Goal: Information Seeking & Learning: Learn about a topic

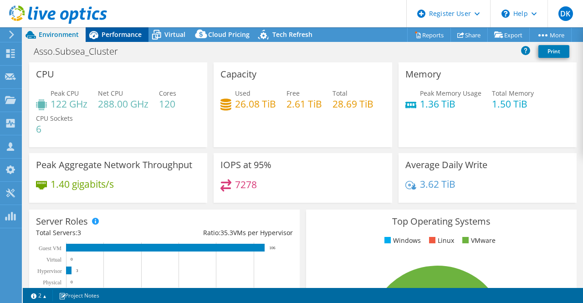
click at [125, 38] on span "Performance" at bounding box center [122, 34] width 40 height 9
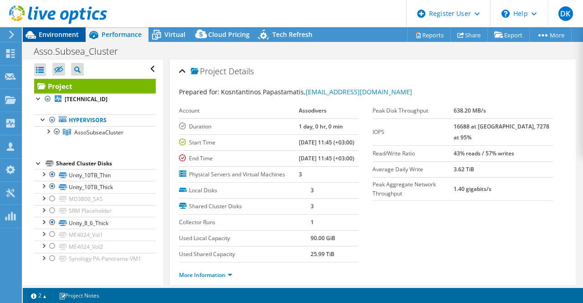
click at [56, 36] on span "Environment" at bounding box center [59, 34] width 40 height 9
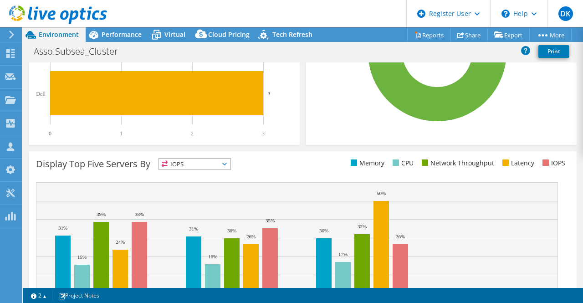
scroll to position [330, 0]
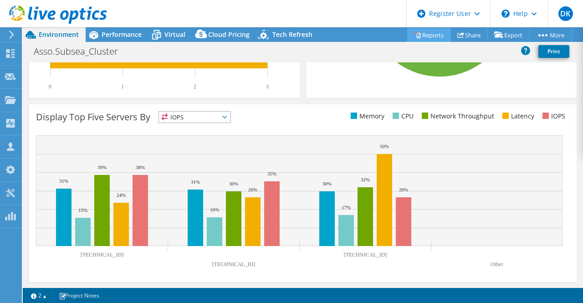
click at [430, 34] on link "Reports" at bounding box center [429, 35] width 44 height 14
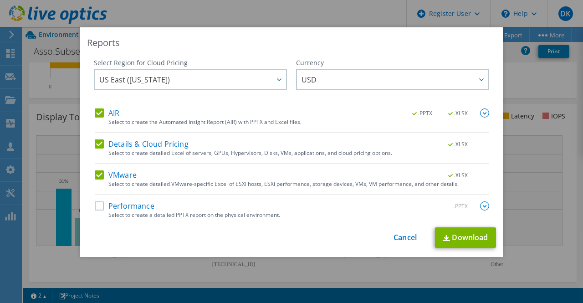
click at [99, 176] on label "VMware" at bounding box center [116, 174] width 42 height 9
click at [0, 0] on input "VMware" at bounding box center [0, 0] width 0 height 0
click at [95, 144] on label "Details & Cloud Pricing" at bounding box center [142, 143] width 94 height 9
click at [0, 0] on input "Details & Cloud Pricing" at bounding box center [0, 0] width 0 height 0
click at [474, 236] on link "Download" at bounding box center [465, 237] width 61 height 20
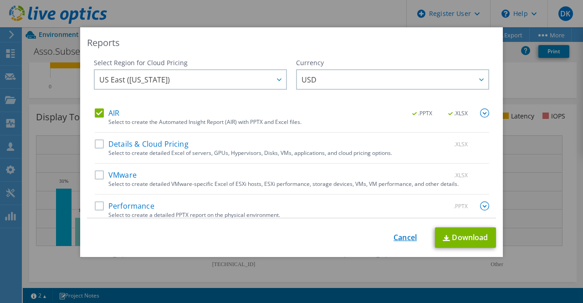
click at [405, 238] on link "Cancel" at bounding box center [404, 237] width 23 height 9
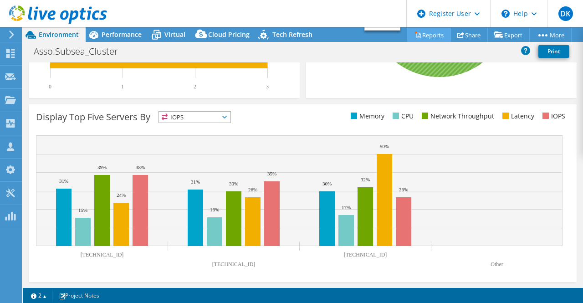
click at [421, 31] on link "Reports" at bounding box center [429, 35] width 44 height 14
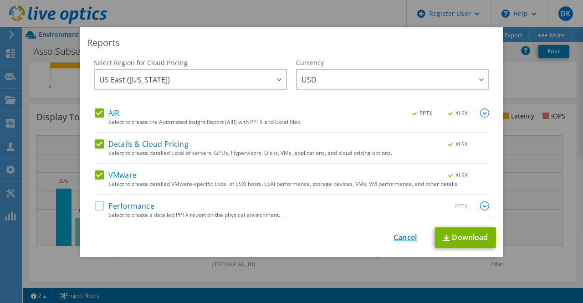
click at [400, 239] on link "Cancel" at bounding box center [404, 237] width 23 height 9
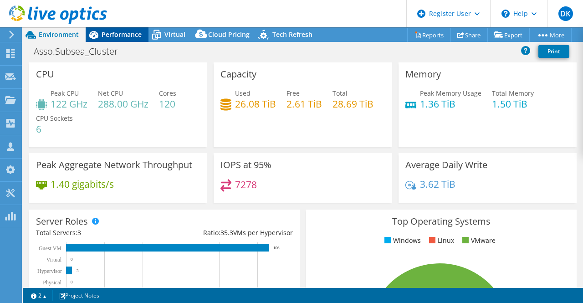
click at [133, 39] on div "Performance" at bounding box center [117, 34] width 63 height 15
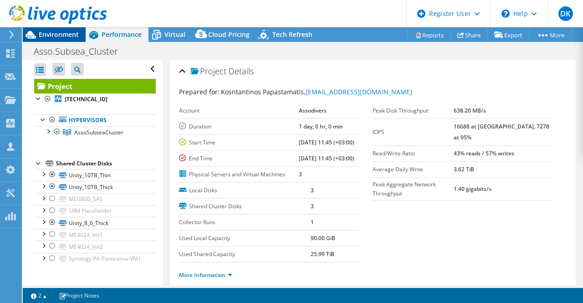
click at [80, 36] on div "Environment" at bounding box center [54, 34] width 63 height 15
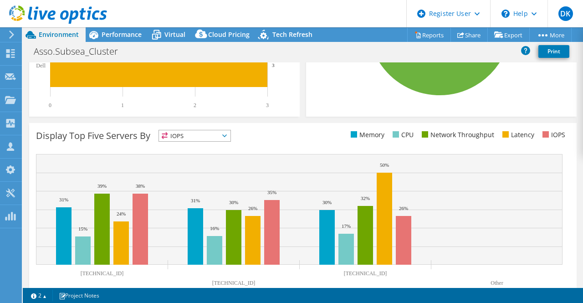
scroll to position [330, 0]
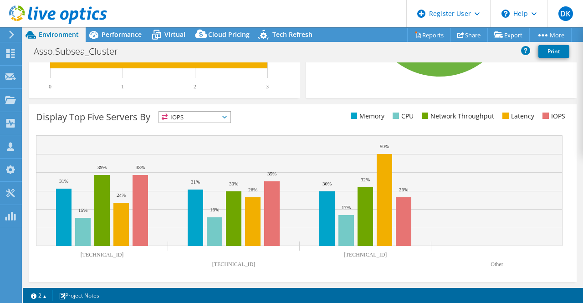
drag, startPoint x: 145, startPoint y: 213, endPoint x: 176, endPoint y: 270, distance: 65.4
click at [176, 270] on rect at bounding box center [299, 203] width 526 height 137
click at [204, 116] on span "IOPS" at bounding box center [194, 117] width 71 height 11
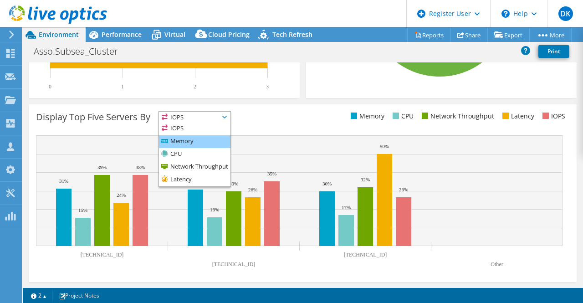
click at [185, 142] on li "Memory" at bounding box center [194, 141] width 71 height 13
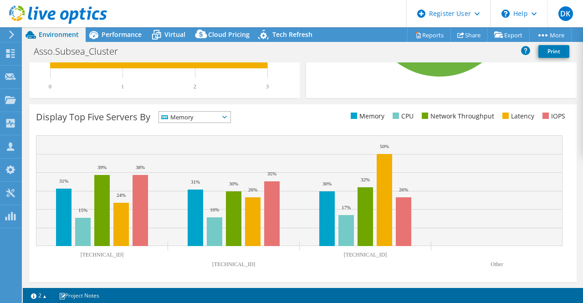
click at [200, 117] on span "Memory" at bounding box center [189, 117] width 60 height 11
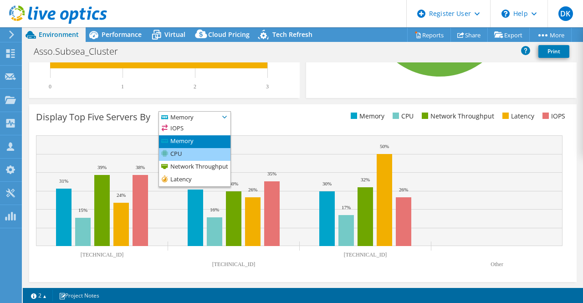
click at [188, 158] on li "CPU" at bounding box center [194, 154] width 71 height 13
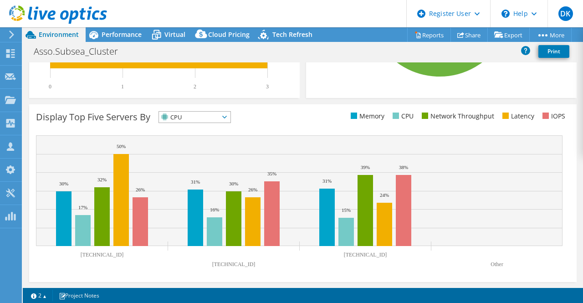
click at [229, 117] on span "CPU" at bounding box center [194, 117] width 71 height 11
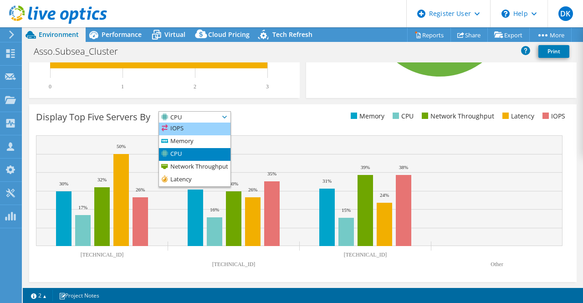
click at [212, 126] on li "IOPS" at bounding box center [194, 128] width 71 height 13
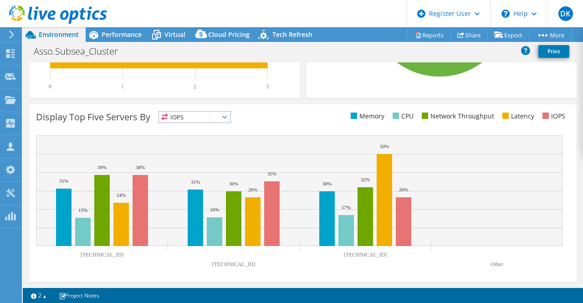
click at [230, 118] on span "IOPS" at bounding box center [194, 117] width 71 height 11
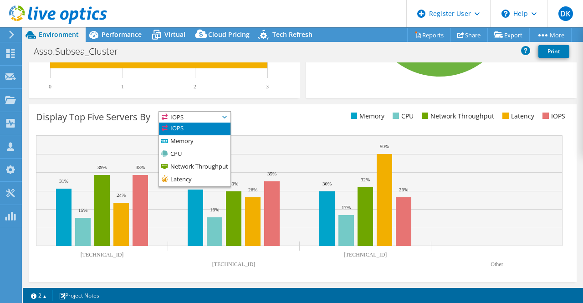
click at [280, 126] on div "Display Top Five Servers By IOPS IOPS" at bounding box center [302, 193] width 547 height 178
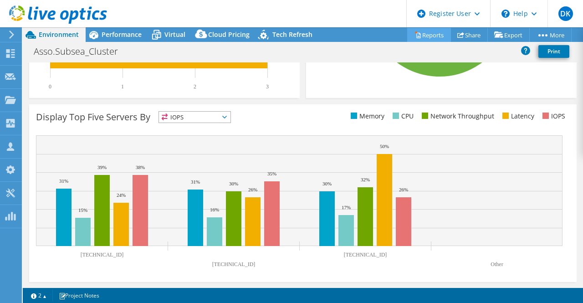
click at [423, 39] on link "Reports" at bounding box center [429, 35] width 44 height 14
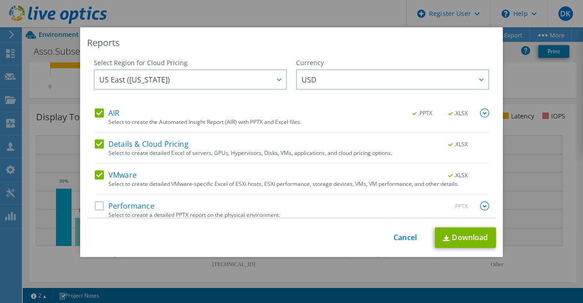
click at [176, 142] on label "Details & Cloud Pricing" at bounding box center [142, 143] width 94 height 9
click at [0, 0] on input "Details & Cloud Pricing" at bounding box center [0, 0] width 0 height 0
click at [178, 118] on div "AIR .PPTX .XLSX" at bounding box center [292, 113] width 394 height 10
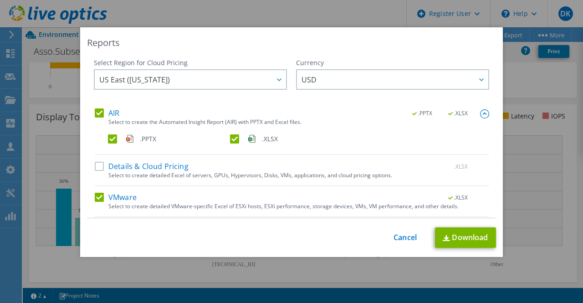
click at [97, 114] on label "AIR" at bounding box center [107, 112] width 25 height 9
click at [0, 0] on input "AIR" at bounding box center [0, 0] width 0 height 0
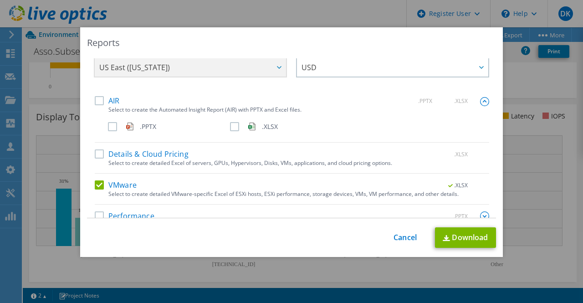
scroll to position [30, 0]
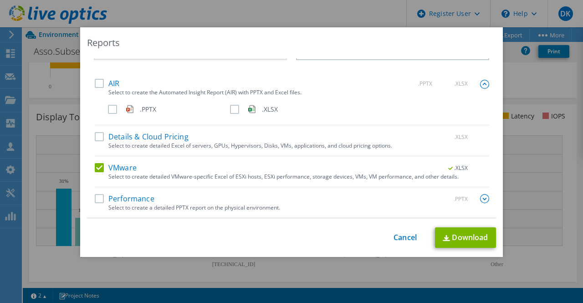
click at [137, 167] on div "VMware .XLSX" at bounding box center [292, 168] width 394 height 10
click at [131, 167] on label "VMware" at bounding box center [116, 167] width 42 height 9
click at [0, 0] on input "VMware" at bounding box center [0, 0] width 0 height 0
click at [133, 166] on div "VMware .XLSX" at bounding box center [292, 168] width 394 height 10
click at [117, 164] on label "VMware" at bounding box center [116, 167] width 42 height 9
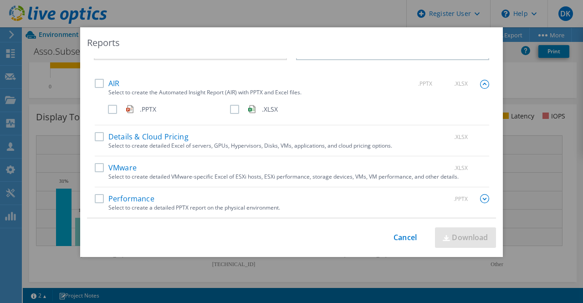
click at [0, 0] on input "VMware" at bounding box center [0, 0] width 0 height 0
click at [95, 164] on label "VMware" at bounding box center [116, 167] width 42 height 9
click at [0, 0] on input "VMware" at bounding box center [0, 0] width 0 height 0
click at [97, 200] on label "Performance" at bounding box center [125, 198] width 60 height 9
click at [0, 0] on input "Performance" at bounding box center [0, 0] width 0 height 0
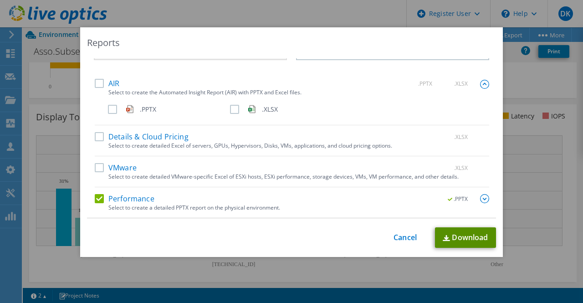
click at [452, 237] on link "Download" at bounding box center [465, 237] width 61 height 20
click at [397, 239] on link "Cancel" at bounding box center [404, 237] width 23 height 9
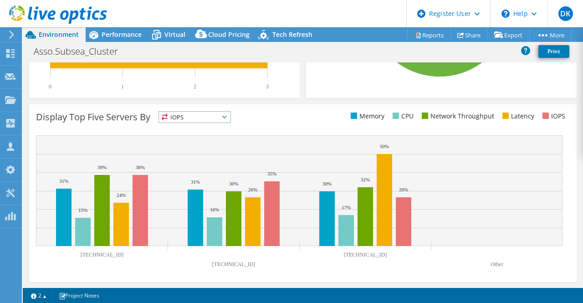
click at [197, 121] on span "IOPS" at bounding box center [189, 117] width 60 height 11
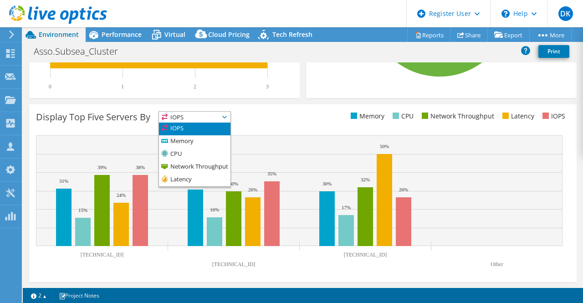
click at [152, 275] on div "Display Top Five Servers By IOPS IOPS" at bounding box center [302, 193] width 547 height 178
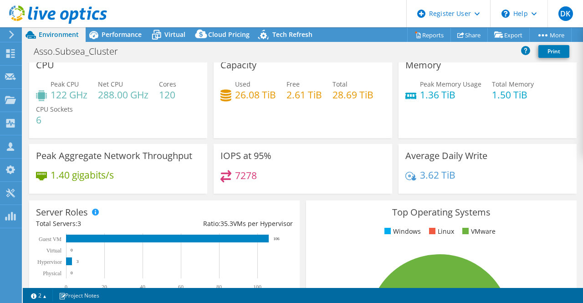
scroll to position [0, 0]
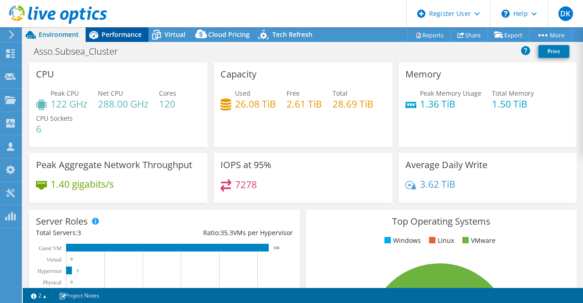
click at [130, 33] on span "Performance" at bounding box center [122, 34] width 40 height 9
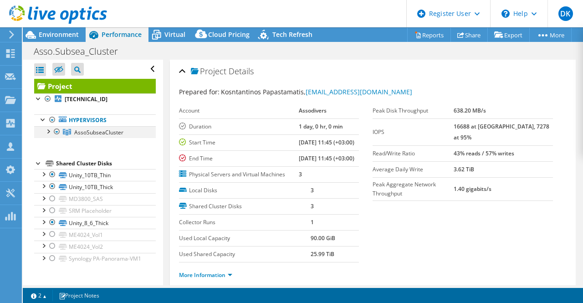
click at [46, 132] on div at bounding box center [47, 130] width 9 height 9
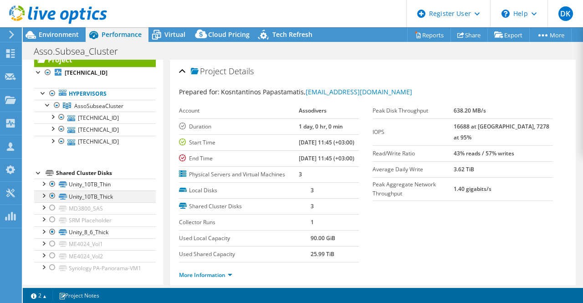
scroll to position [34, 0]
click at [52, 178] on div at bounding box center [52, 183] width 9 height 11
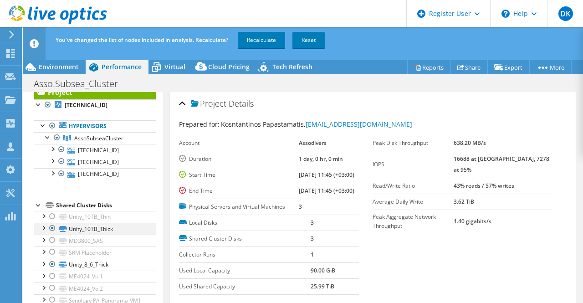
click at [53, 223] on div at bounding box center [52, 228] width 9 height 11
click at [52, 259] on div at bounding box center [52, 264] width 9 height 11
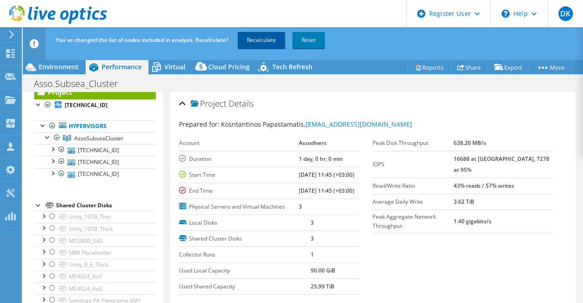
click at [258, 40] on link "Recalculate" at bounding box center [261, 40] width 47 height 16
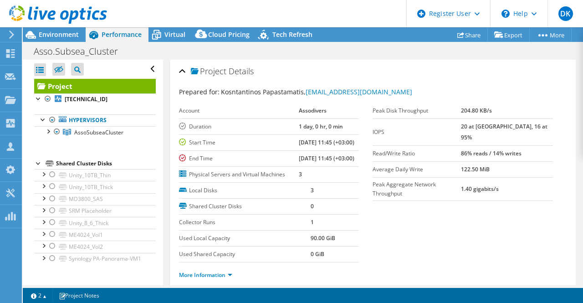
scroll to position [0, 0]
click at [111, 135] on span "AssoSubseaCluster" at bounding box center [98, 132] width 49 height 8
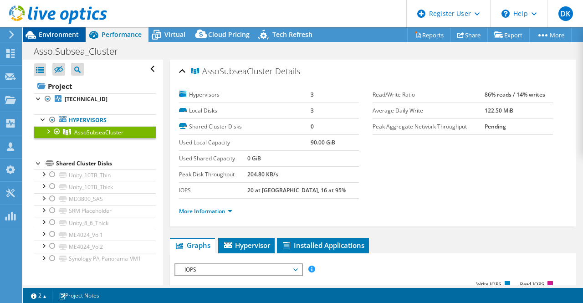
click at [68, 41] on div "Environment" at bounding box center [54, 34] width 63 height 15
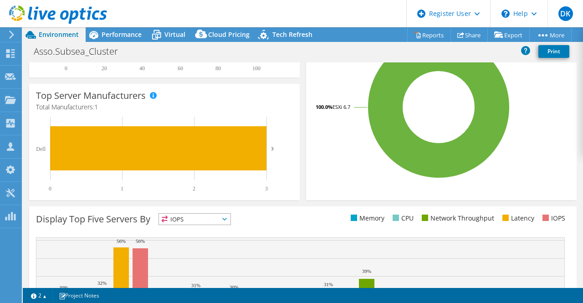
scroll to position [330, 0]
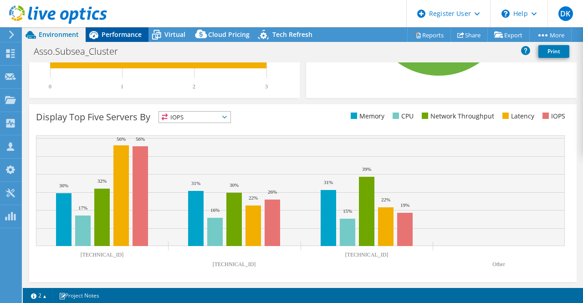
click at [112, 29] on div "Performance" at bounding box center [117, 34] width 63 height 15
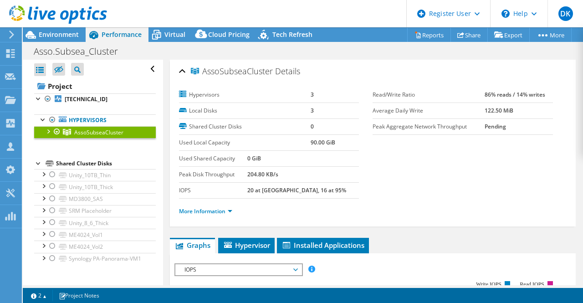
click at [38, 160] on div at bounding box center [38, 162] width 9 height 9
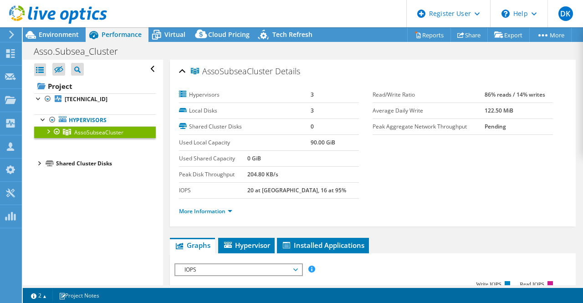
click at [39, 163] on div at bounding box center [38, 162] width 9 height 9
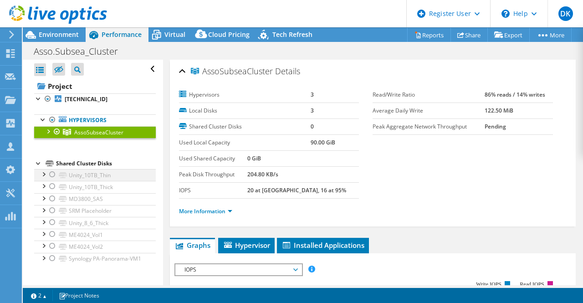
click at [49, 176] on div at bounding box center [52, 174] width 9 height 11
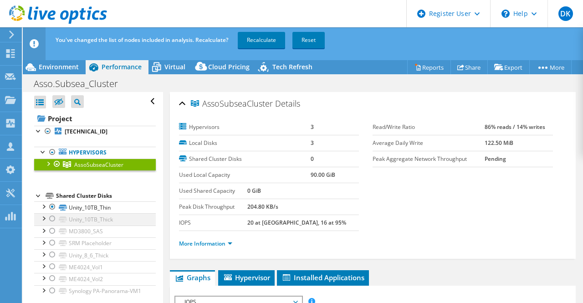
click at [51, 219] on div at bounding box center [52, 218] width 9 height 11
click at [50, 235] on div at bounding box center [52, 230] width 9 height 11
click at [50, 253] on div at bounding box center [52, 254] width 9 height 11
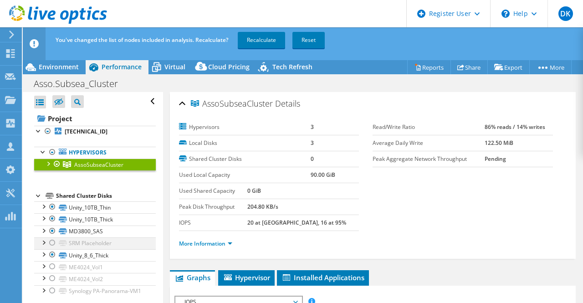
click at [51, 244] on div at bounding box center [52, 242] width 9 height 11
click at [49, 267] on div at bounding box center [52, 266] width 9 height 11
click at [51, 279] on div at bounding box center [52, 278] width 9 height 11
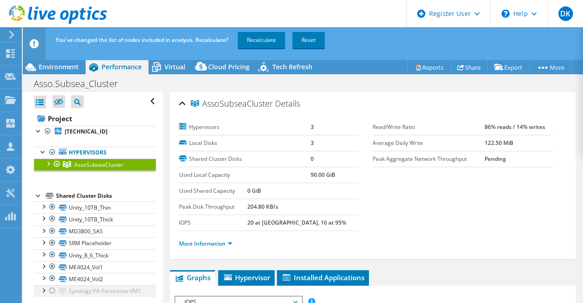
click at [52, 291] on div at bounding box center [52, 290] width 9 height 11
click at [249, 42] on link "Recalculate" at bounding box center [261, 40] width 47 height 16
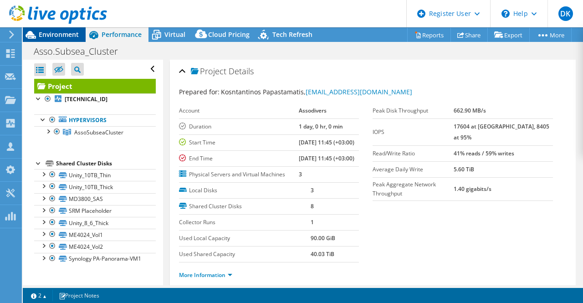
click at [54, 33] on span "Environment" at bounding box center [59, 34] width 40 height 9
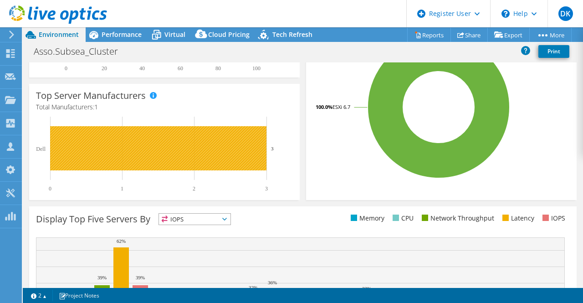
scroll to position [330, 0]
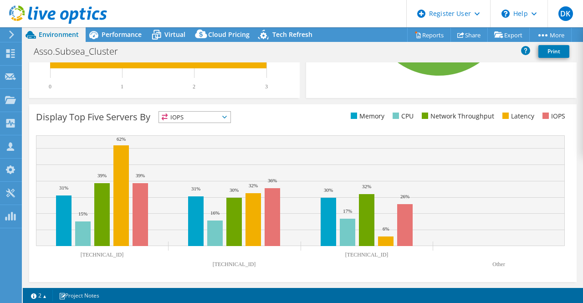
click at [219, 116] on span "IOPS" at bounding box center [189, 117] width 60 height 11
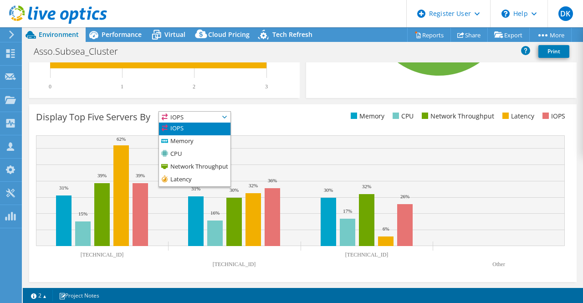
click at [279, 116] on div "Display Top Five Servers By IOPS IOPS" at bounding box center [169, 118] width 267 height 15
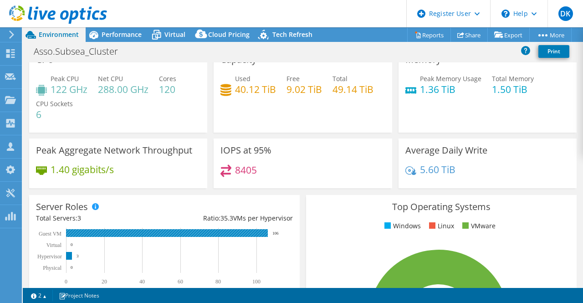
scroll to position [0, 0]
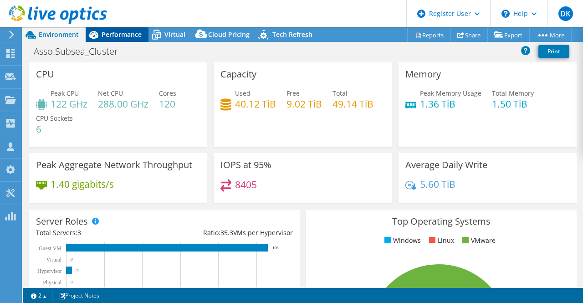
click at [103, 32] on span "Performance" at bounding box center [122, 34] width 40 height 9
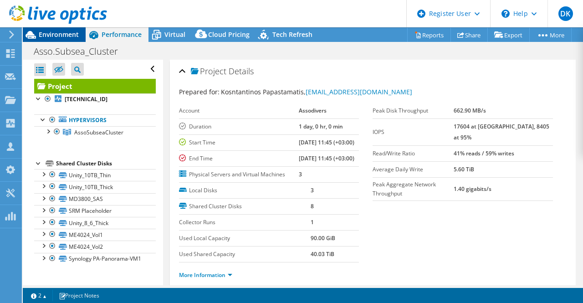
click at [60, 35] on span "Environment" at bounding box center [59, 34] width 40 height 9
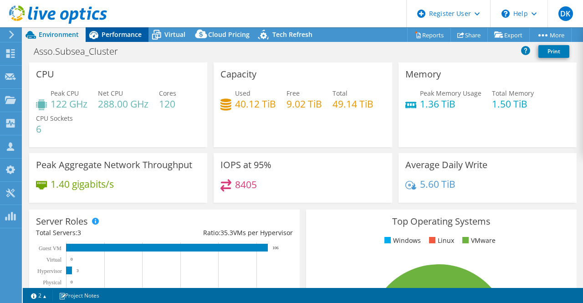
click at [119, 36] on span "Performance" at bounding box center [122, 34] width 40 height 9
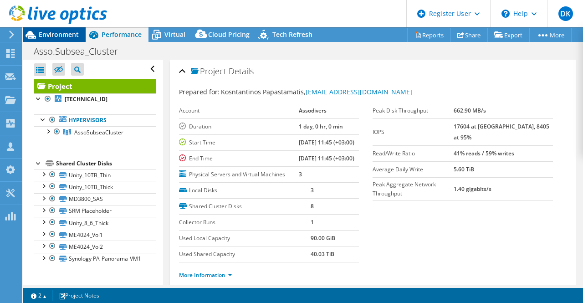
click at [61, 35] on span "Environment" at bounding box center [59, 34] width 40 height 9
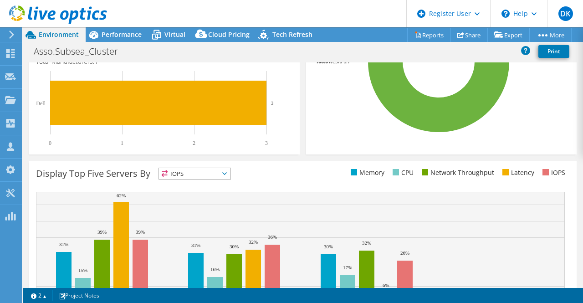
scroll to position [330, 0]
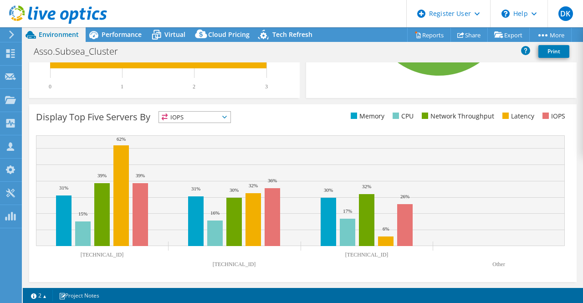
click at [230, 117] on span "IOPS" at bounding box center [194, 117] width 71 height 11
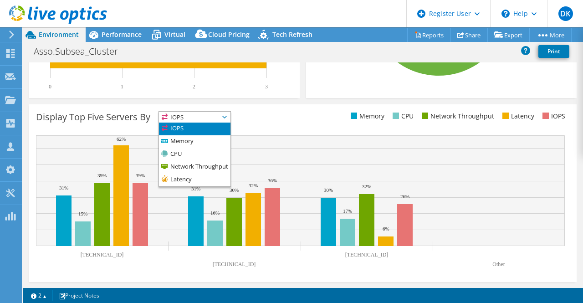
click at [282, 108] on div "Display Top Five Servers By IOPS IOPS" at bounding box center [302, 193] width 547 height 178
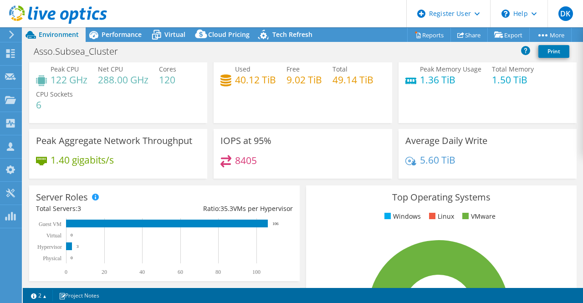
scroll to position [0, 0]
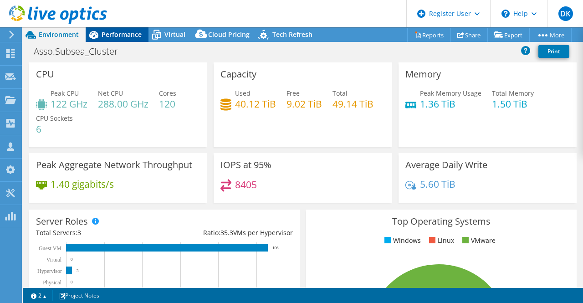
click at [123, 34] on span "Performance" at bounding box center [122, 34] width 40 height 9
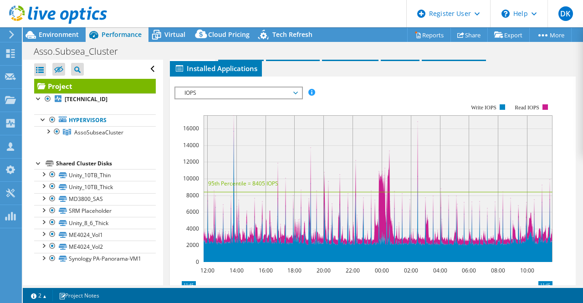
scroll to position [319, 0]
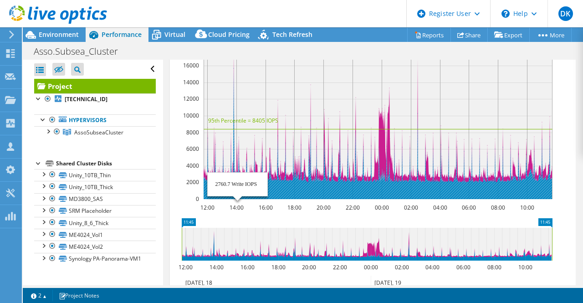
click at [237, 199] on icon at bounding box center [377, 133] width 349 height 131
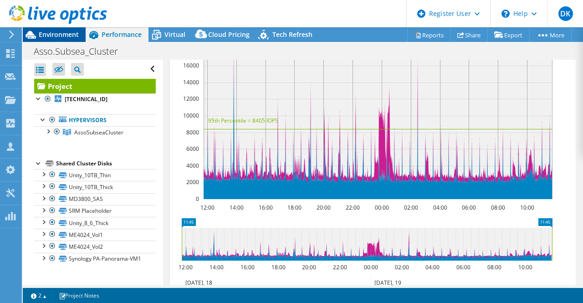
click at [75, 37] on span "Environment" at bounding box center [59, 34] width 40 height 9
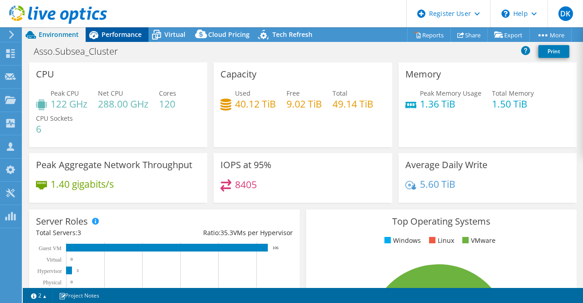
click at [118, 31] on span "Performance" at bounding box center [122, 34] width 40 height 9
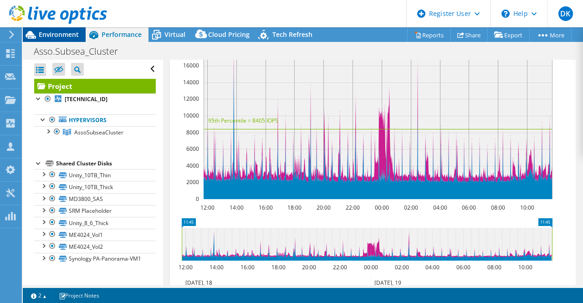
click at [74, 41] on div "Environment" at bounding box center [54, 34] width 63 height 15
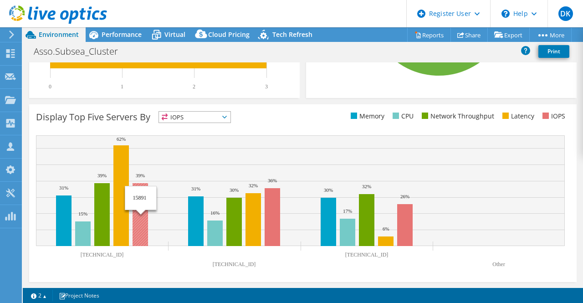
scroll to position [102, 0]
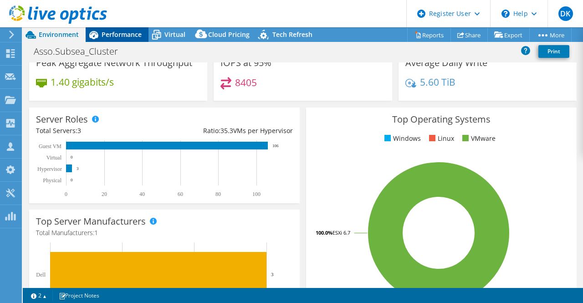
click at [126, 34] on span "Performance" at bounding box center [122, 34] width 40 height 9
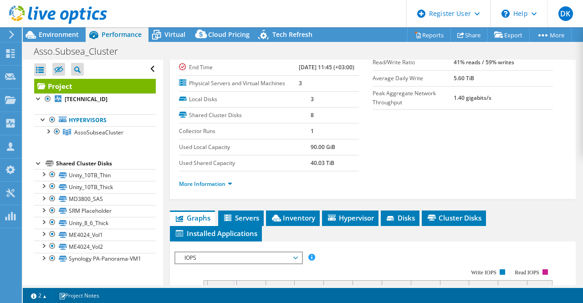
scroll to position [0, 0]
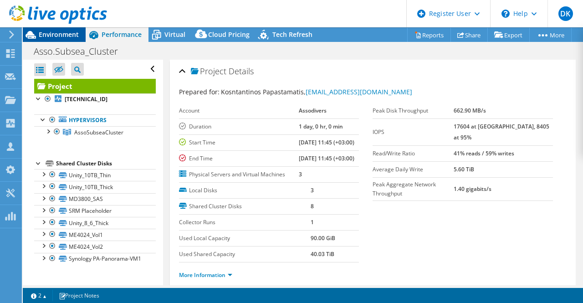
click at [59, 33] on span "Environment" at bounding box center [59, 34] width 40 height 9
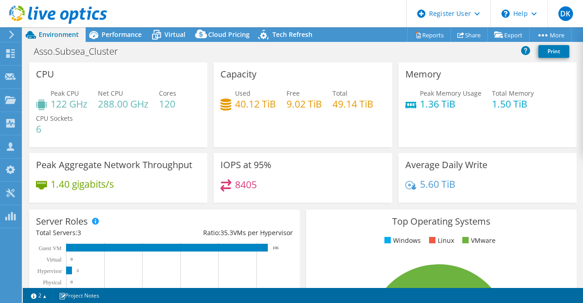
click at [507, 124] on div "Memory Peak Memory Usage 1.36 TiB Total Memory 1.50 TiB" at bounding box center [487, 104] width 178 height 85
